Goal: Task Accomplishment & Management: Use online tool/utility

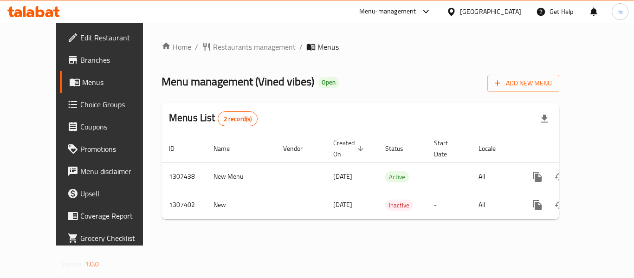
click at [57, 10] on icon at bounding box center [56, 11] width 6 height 11
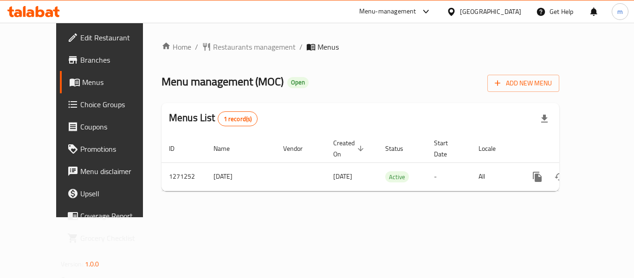
click at [52, 12] on icon at bounding box center [49, 13] width 8 height 8
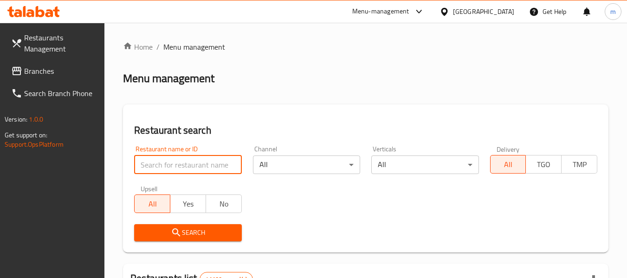
paste input "[URL][DOMAIN_NAME]"
type input "[URL][DOMAIN_NAME]"
click at [231, 169] on input "https://fp-apac-photo-service-prd-apollo-eu-west-1.s3.amazonaws.com/uploads%2Fc…" at bounding box center [187, 164] width 107 height 19
paste input "689636"
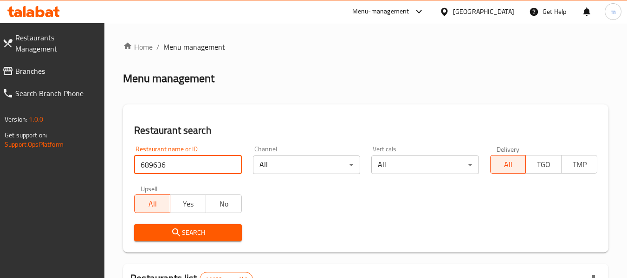
type input "689636"
click button "Search" at bounding box center [187, 232] width 107 height 17
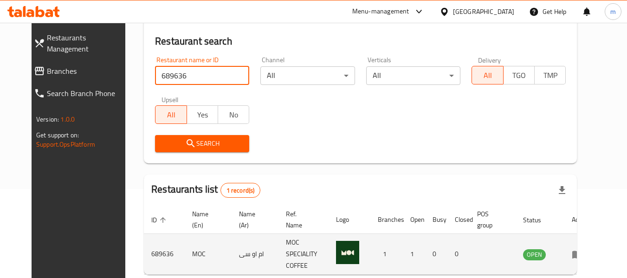
scroll to position [124, 0]
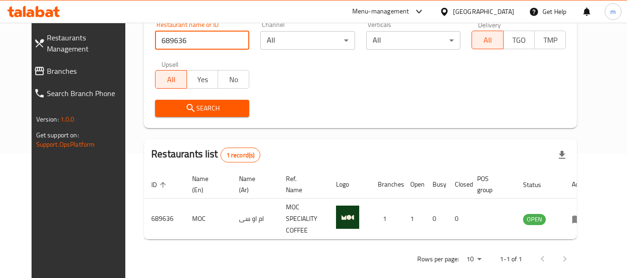
click at [51, 65] on span "Branches" at bounding box center [88, 70] width 82 height 11
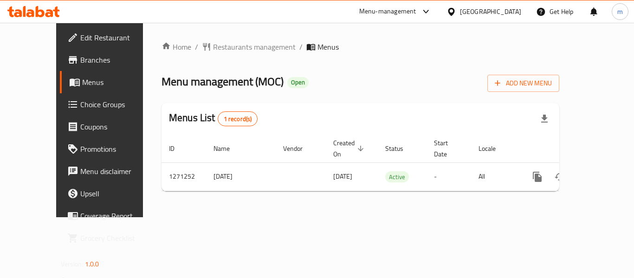
click at [80, 103] on span "Choice Groups" at bounding box center [117, 104] width 74 height 11
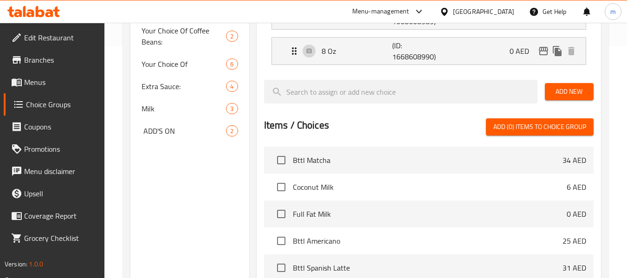
scroll to position [232, 0]
click at [192, 131] on span "‏ㅤ ADD'S ON" at bounding box center [169, 130] width 57 height 11
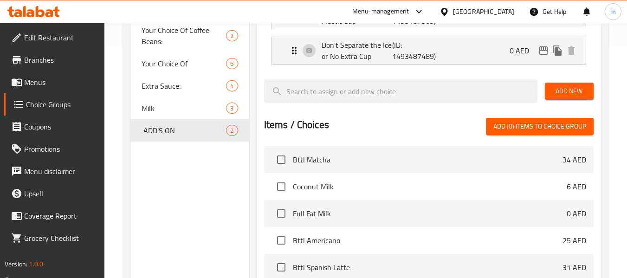
type input "‏ㅤ ADD'S ON"
type input "‏ㅤ إضافات"
type input "5"
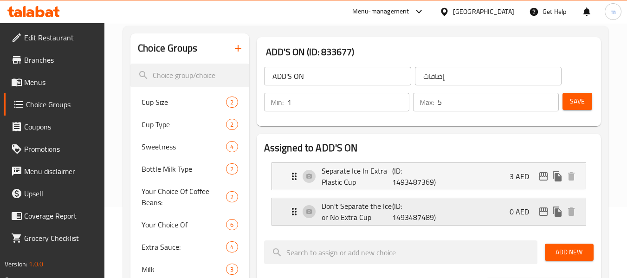
scroll to position [87, 0]
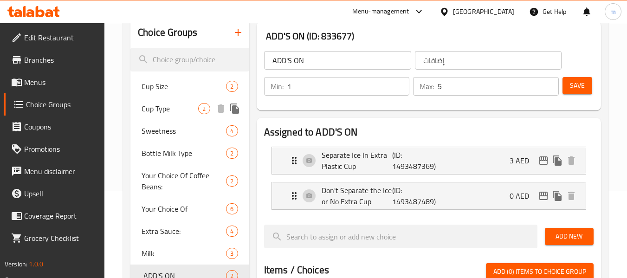
click at [154, 110] on span "Cup Type" at bounding box center [169, 108] width 57 height 11
type input "Cup Type"
type input "نوع كوب"
type input "1"
